Goal: Information Seeking & Learning: Learn about a topic

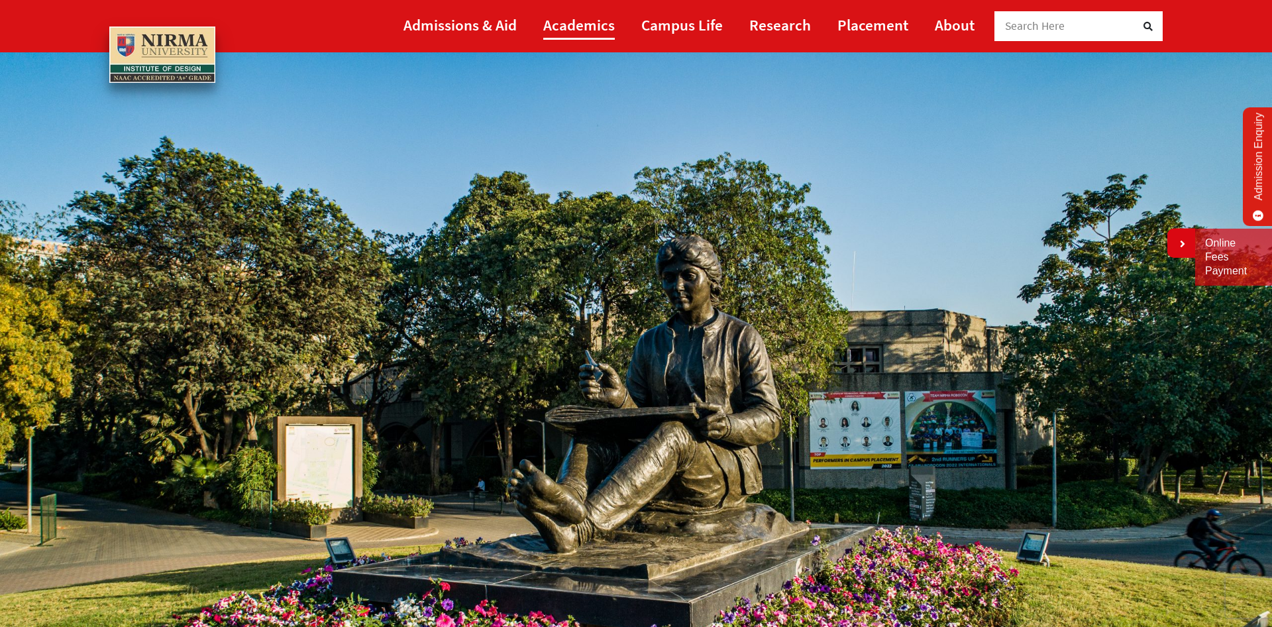
click at [578, 18] on link "Academics" at bounding box center [579, 25] width 72 height 30
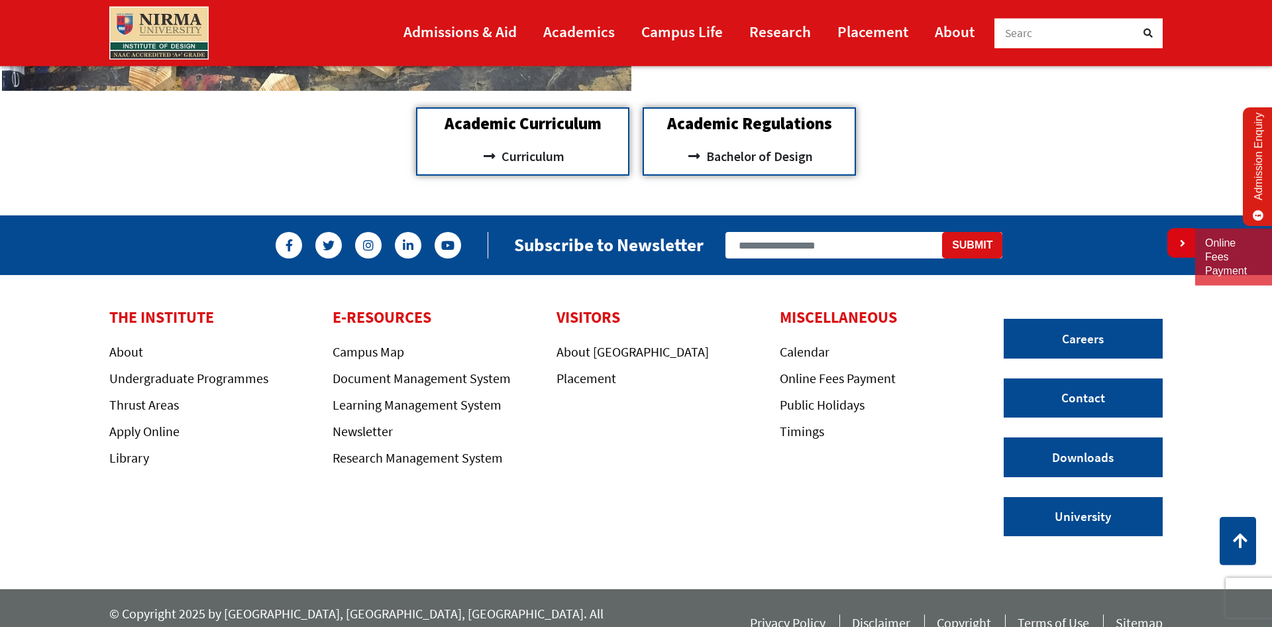
scroll to position [1642, 0]
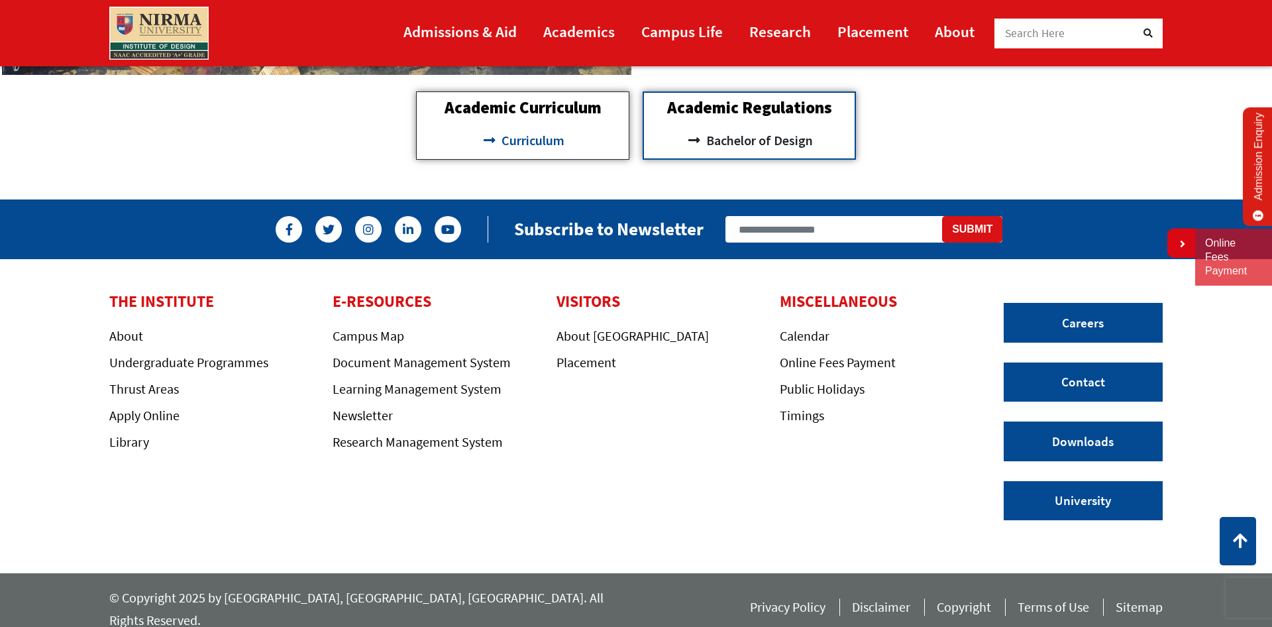
click at [512, 138] on span "Curriculum" at bounding box center [531, 140] width 66 height 23
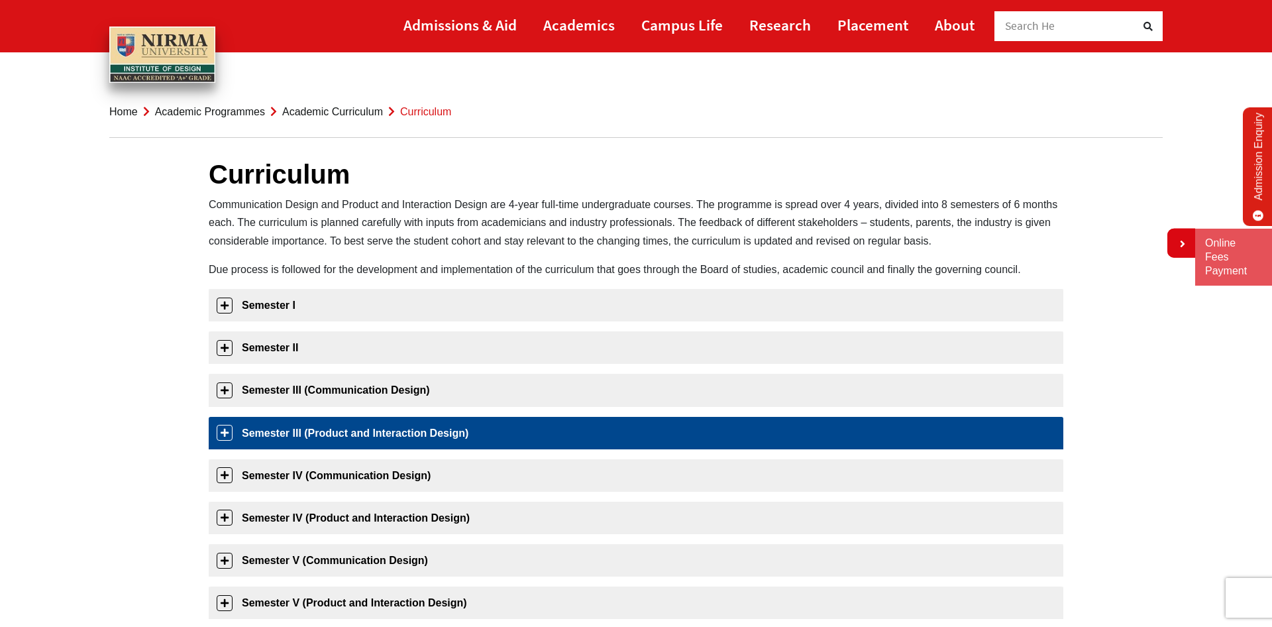
click at [224, 433] on link "Semester III (Product and Interaction Design)" at bounding box center [636, 433] width 855 height 32
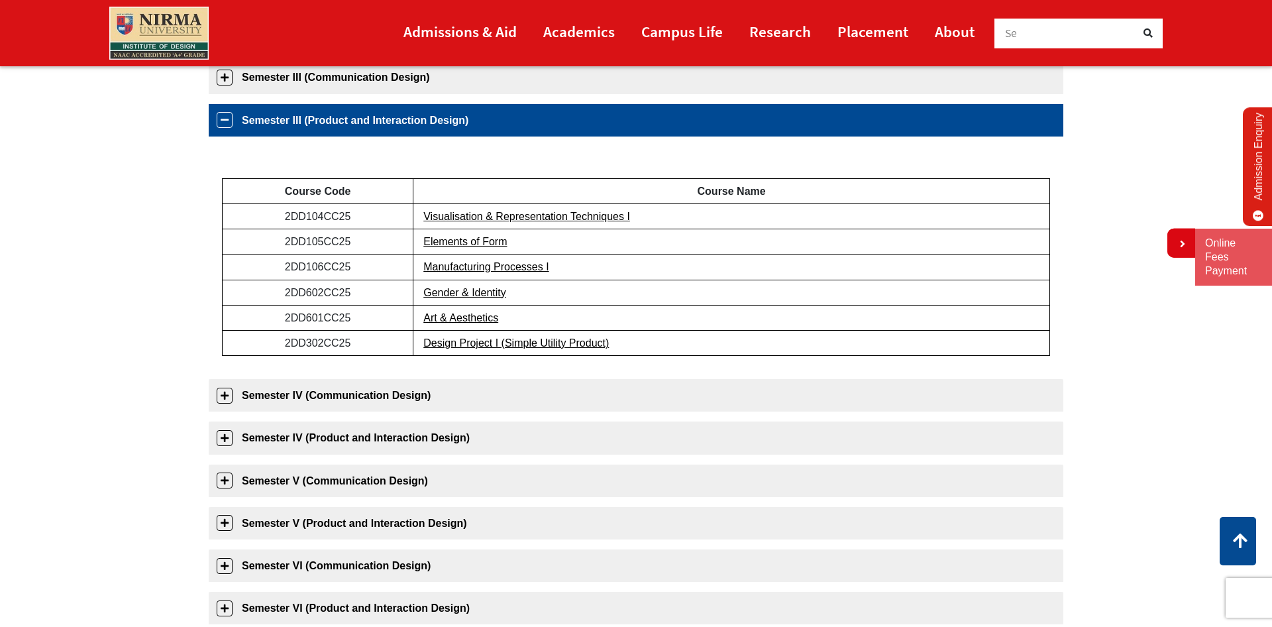
scroll to position [337, 0]
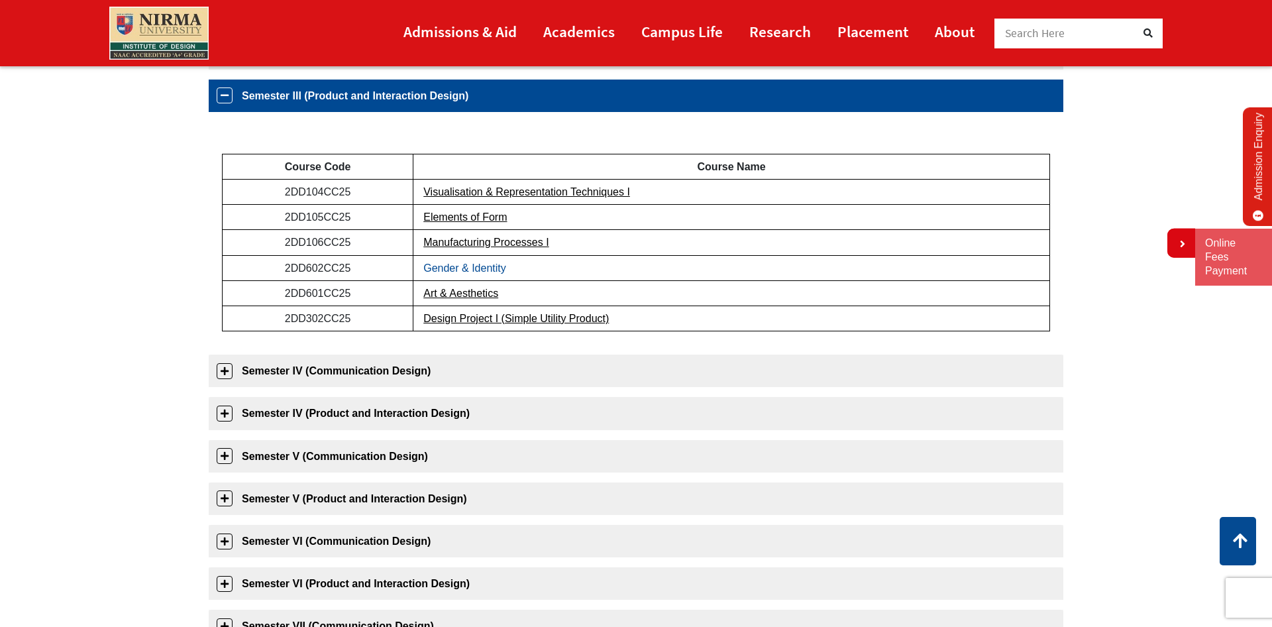
click at [456, 268] on link "Gender & Identity" at bounding box center [464, 267] width 83 height 11
